Goal: Task Accomplishment & Management: Use online tool/utility

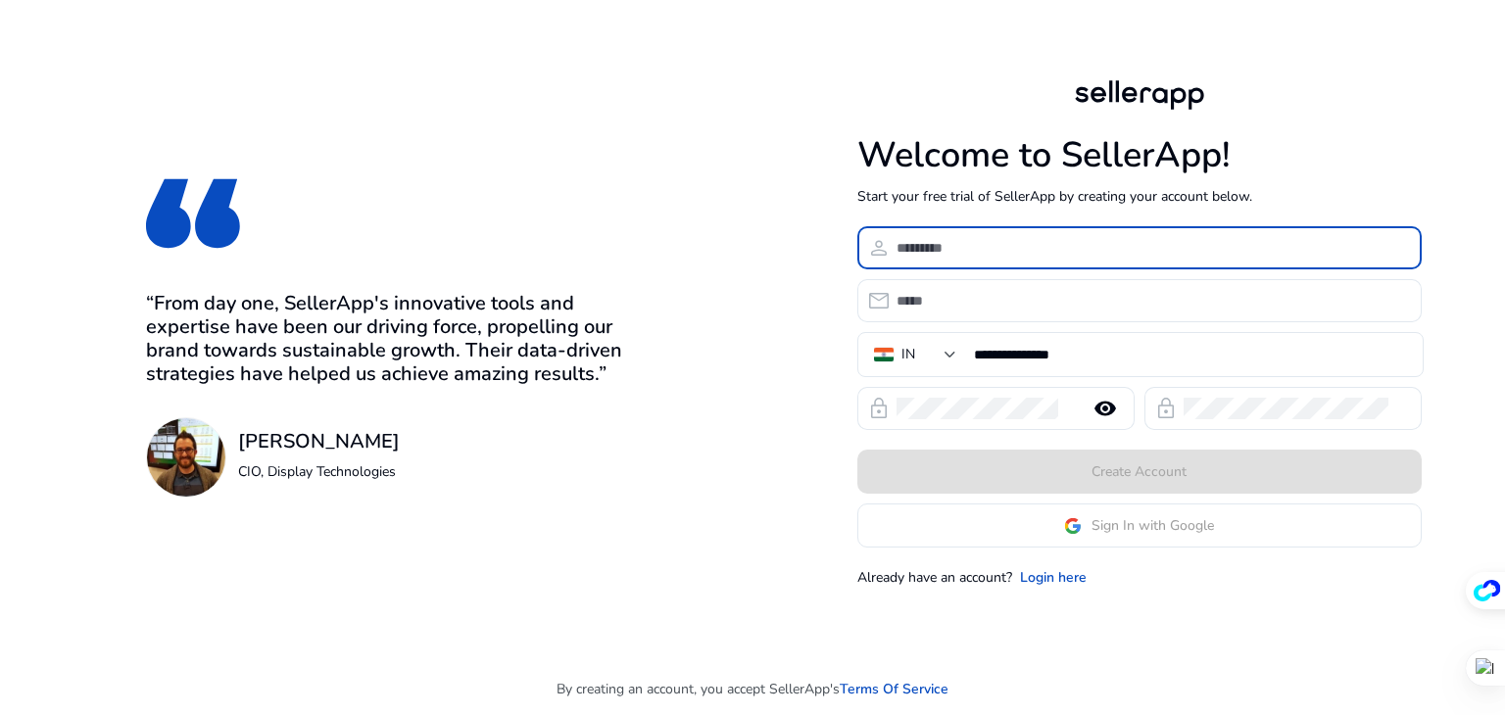
click at [957, 247] on input at bounding box center [1152, 248] width 510 height 22
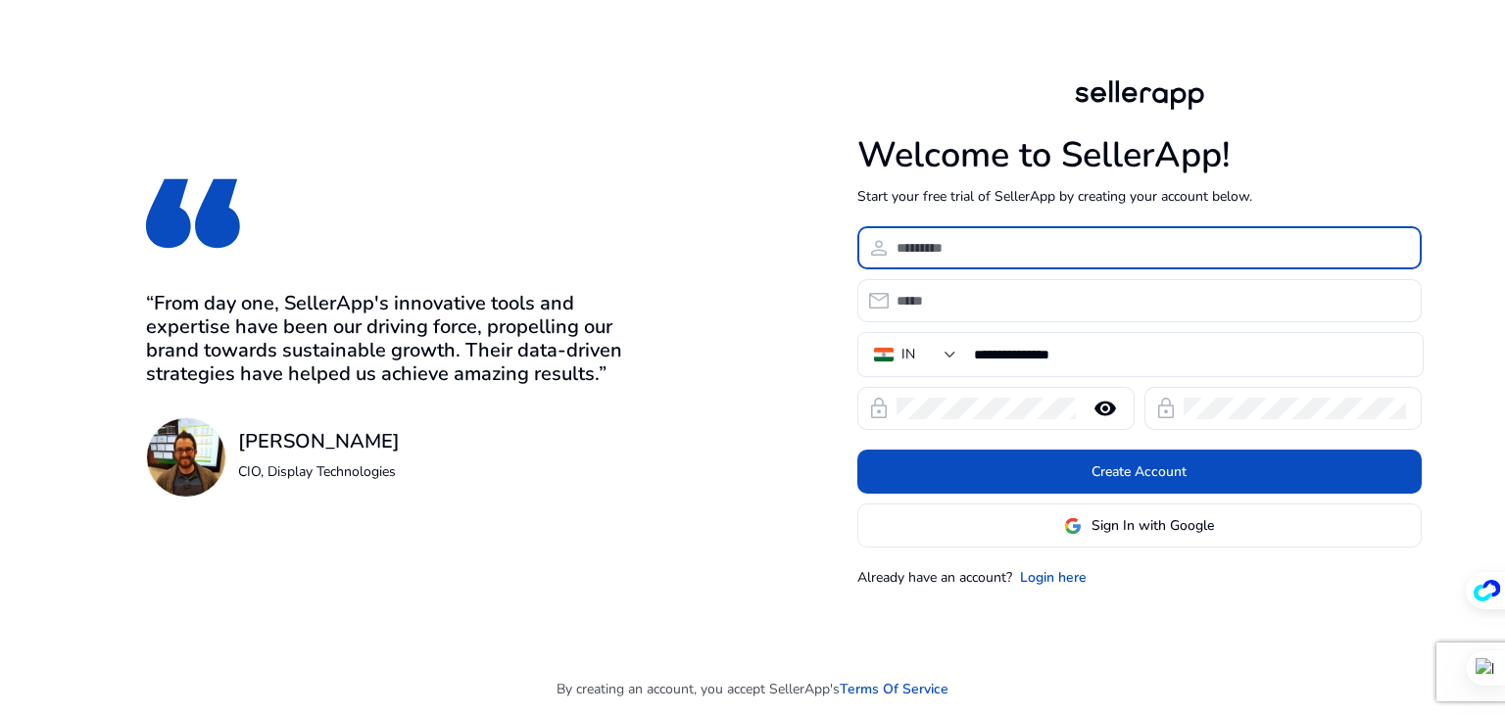
type input "*"
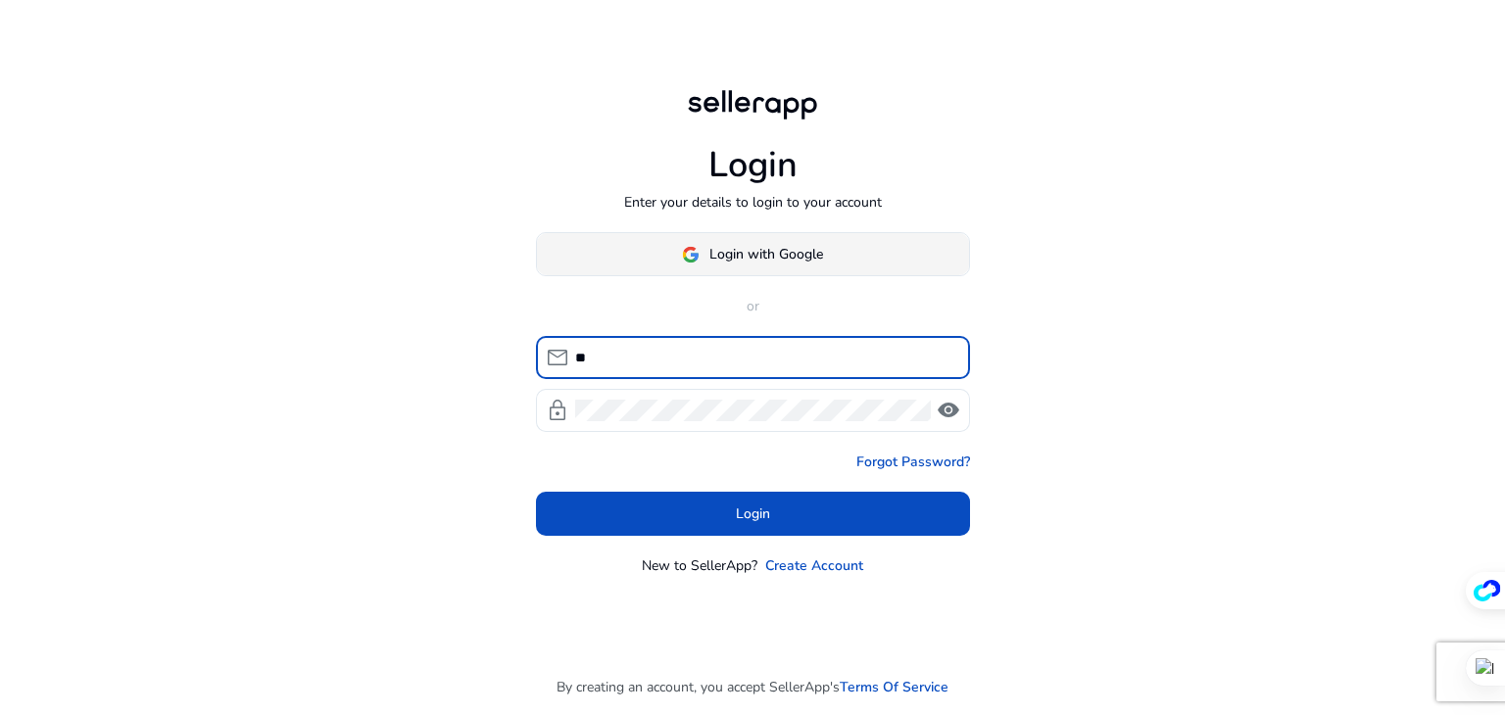
type input "**"
click at [784, 252] on span "Login with Google" at bounding box center [766, 254] width 114 height 21
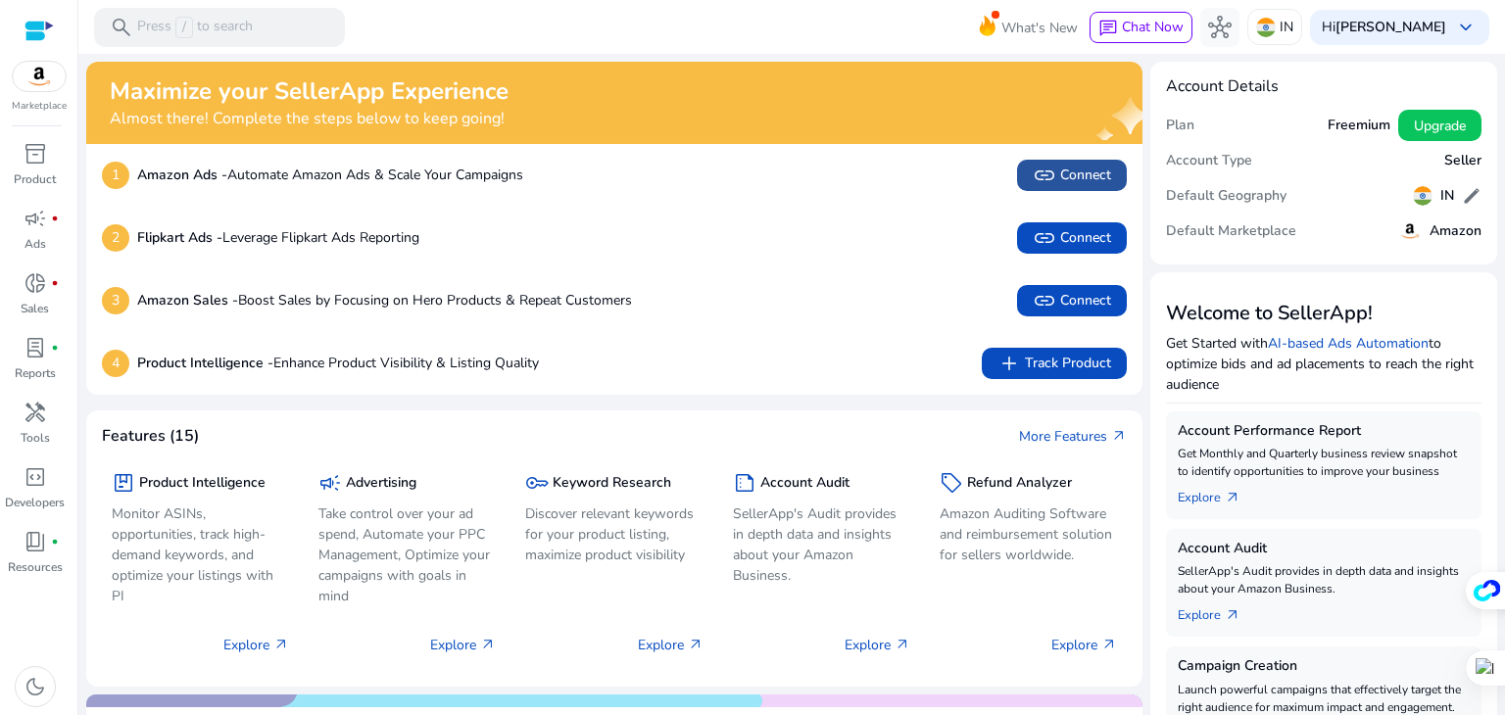
click at [1070, 177] on span "link Connect" at bounding box center [1072, 176] width 78 height 24
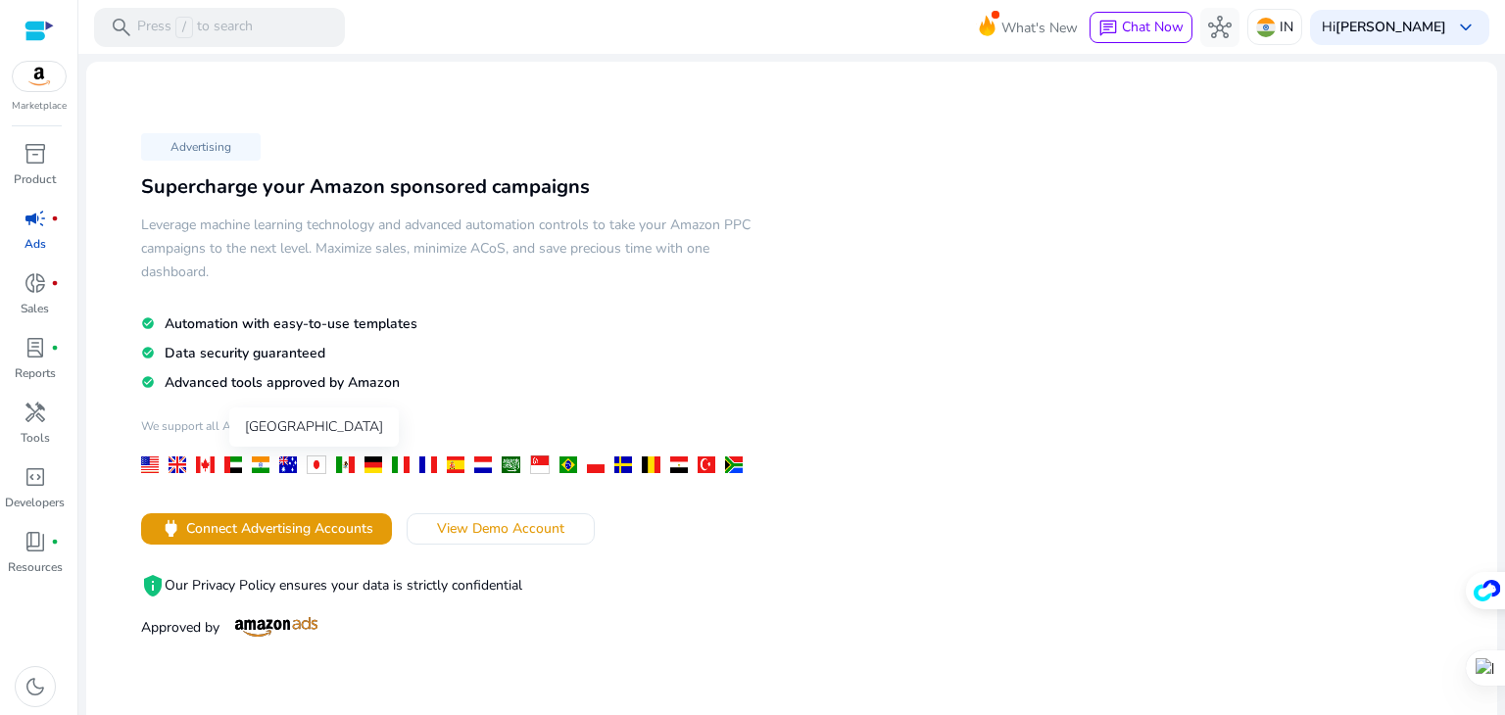
click at [252, 464] on div at bounding box center [261, 465] width 18 height 17
click at [502, 539] on span at bounding box center [501, 529] width 186 height 47
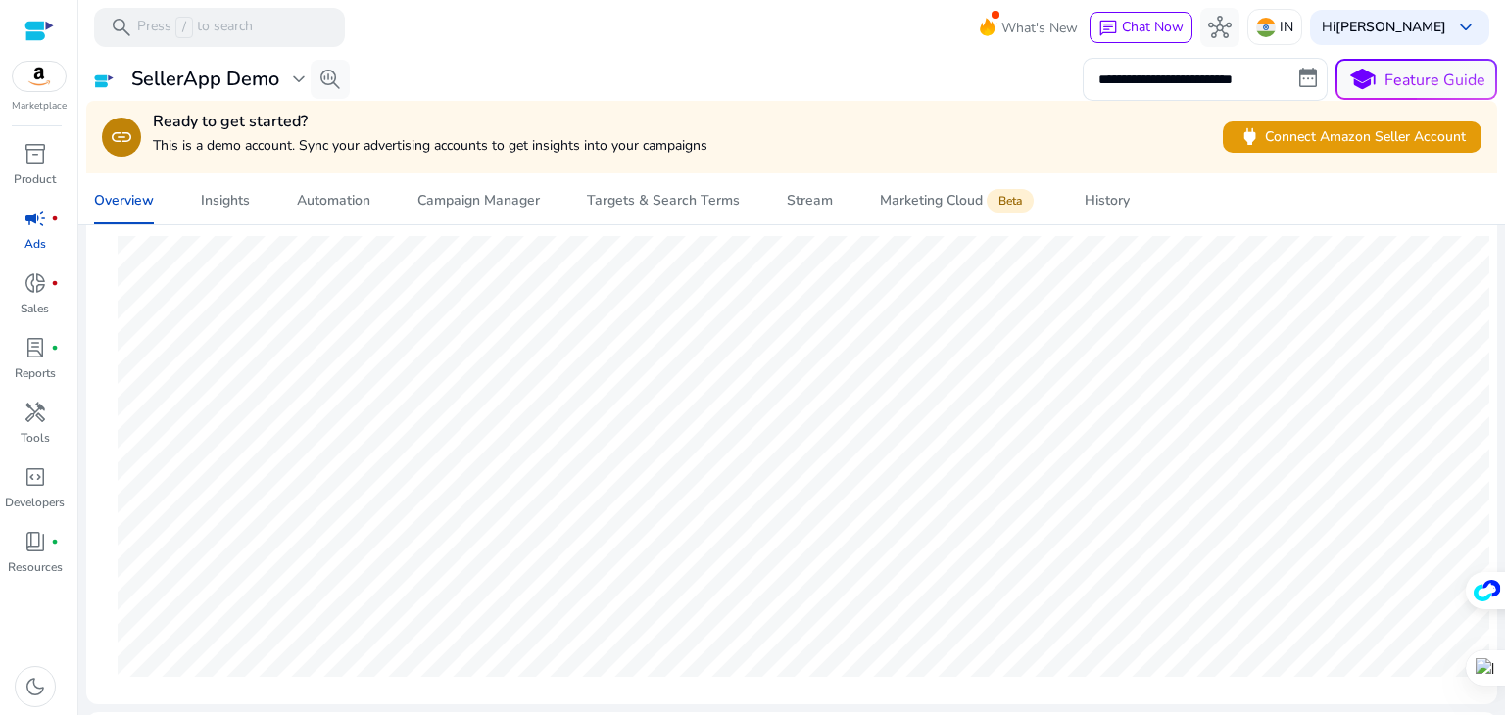
scroll to position [237, 0]
click at [1354, 139] on span "power Connect Amazon Seller Account" at bounding box center [1352, 136] width 227 height 23
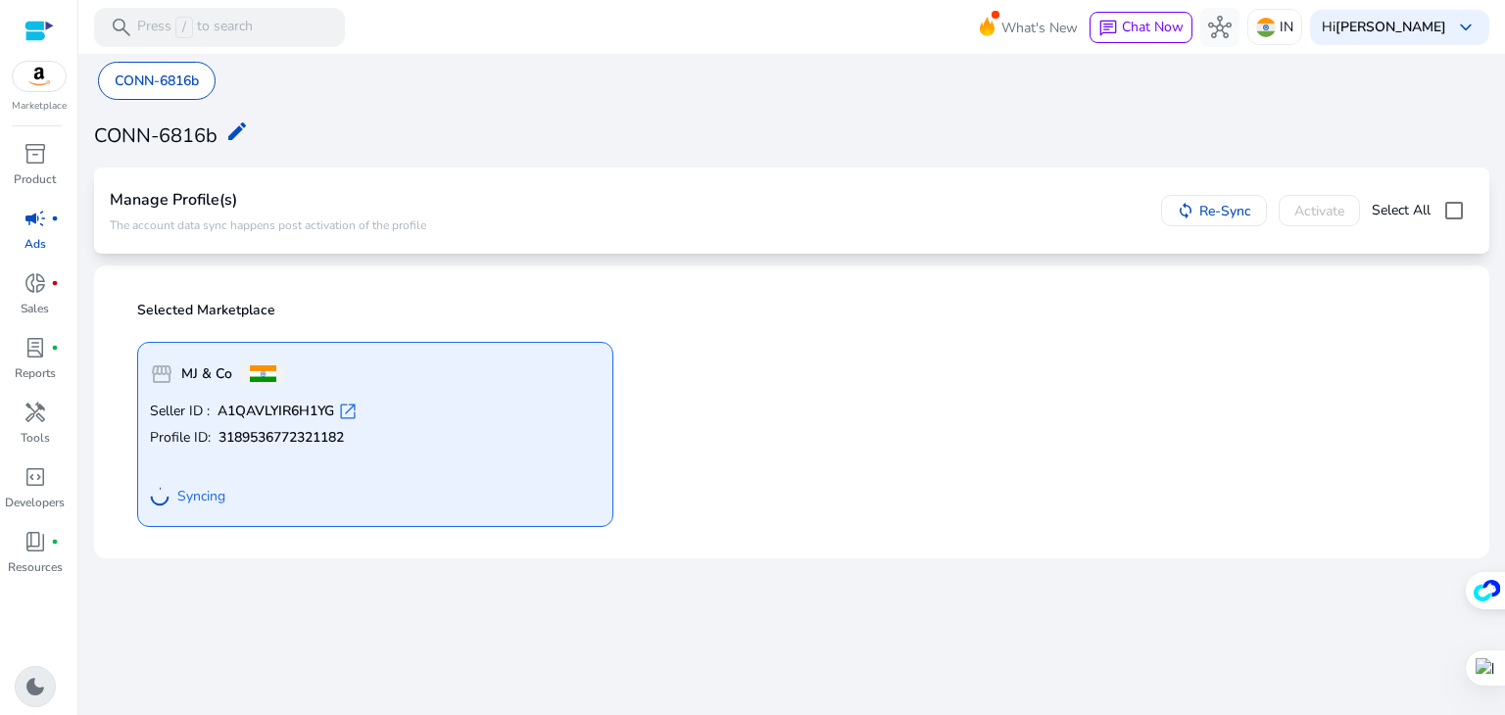
click at [39, 679] on span "dark_mode" at bounding box center [36, 687] width 24 height 24
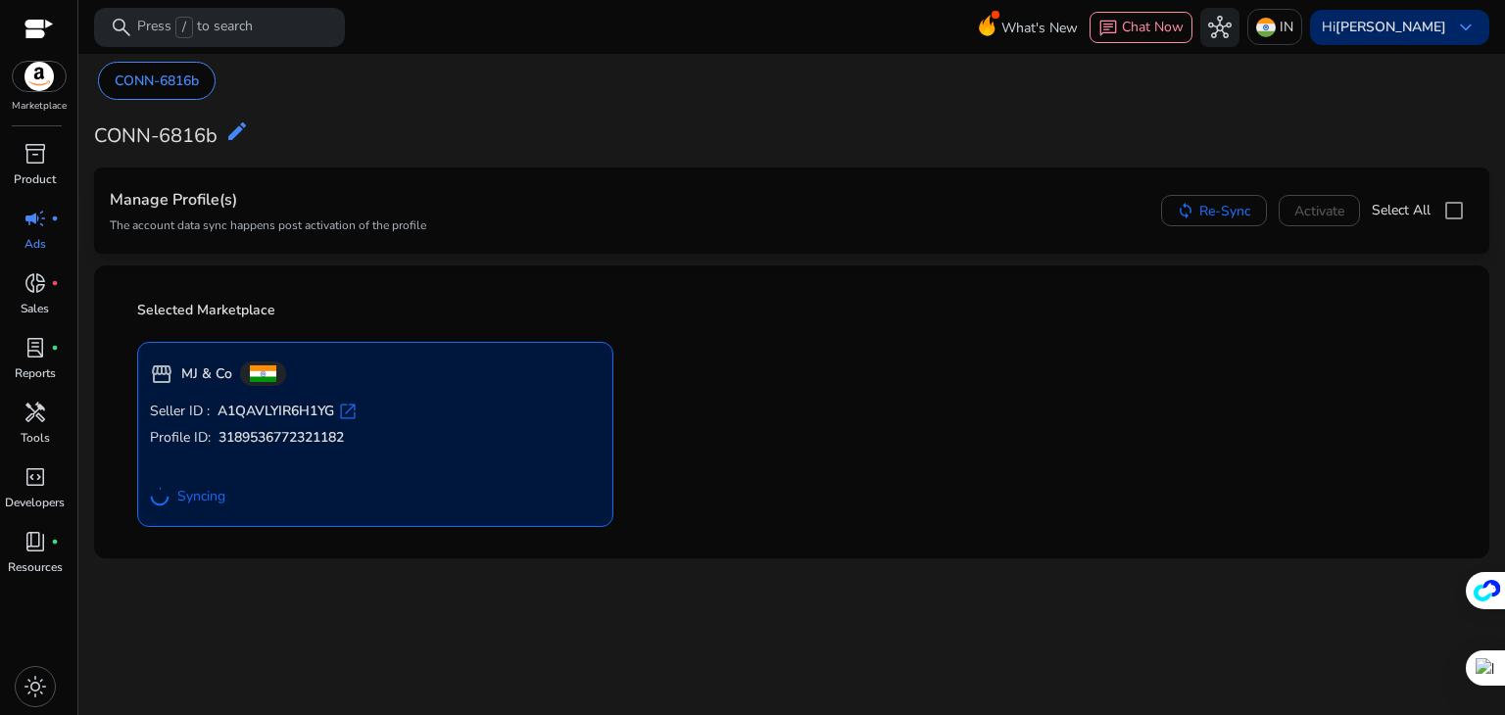
click at [1443, 30] on b "[PERSON_NAME]" at bounding box center [1391, 27] width 111 height 19
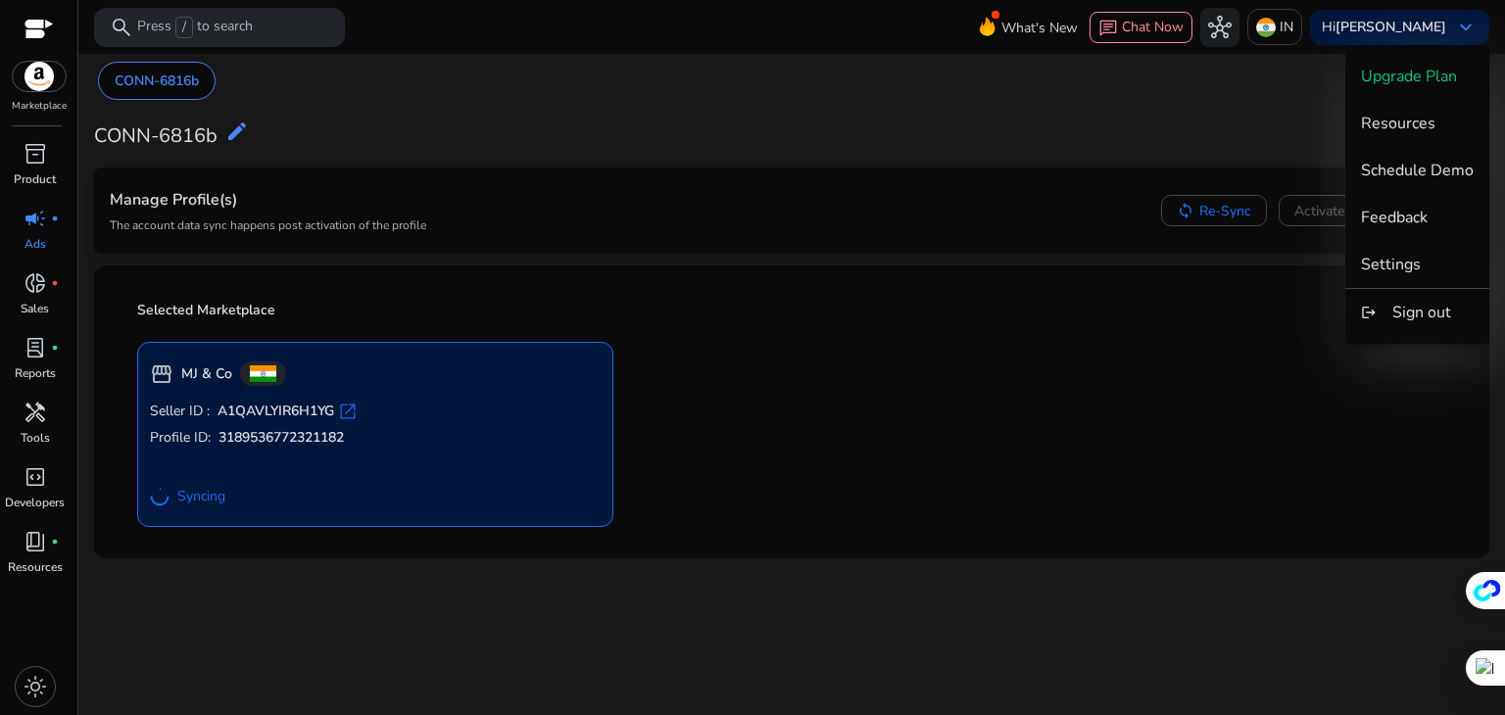
click at [869, 606] on div at bounding box center [752, 357] width 1505 height 715
